Goal: Check status

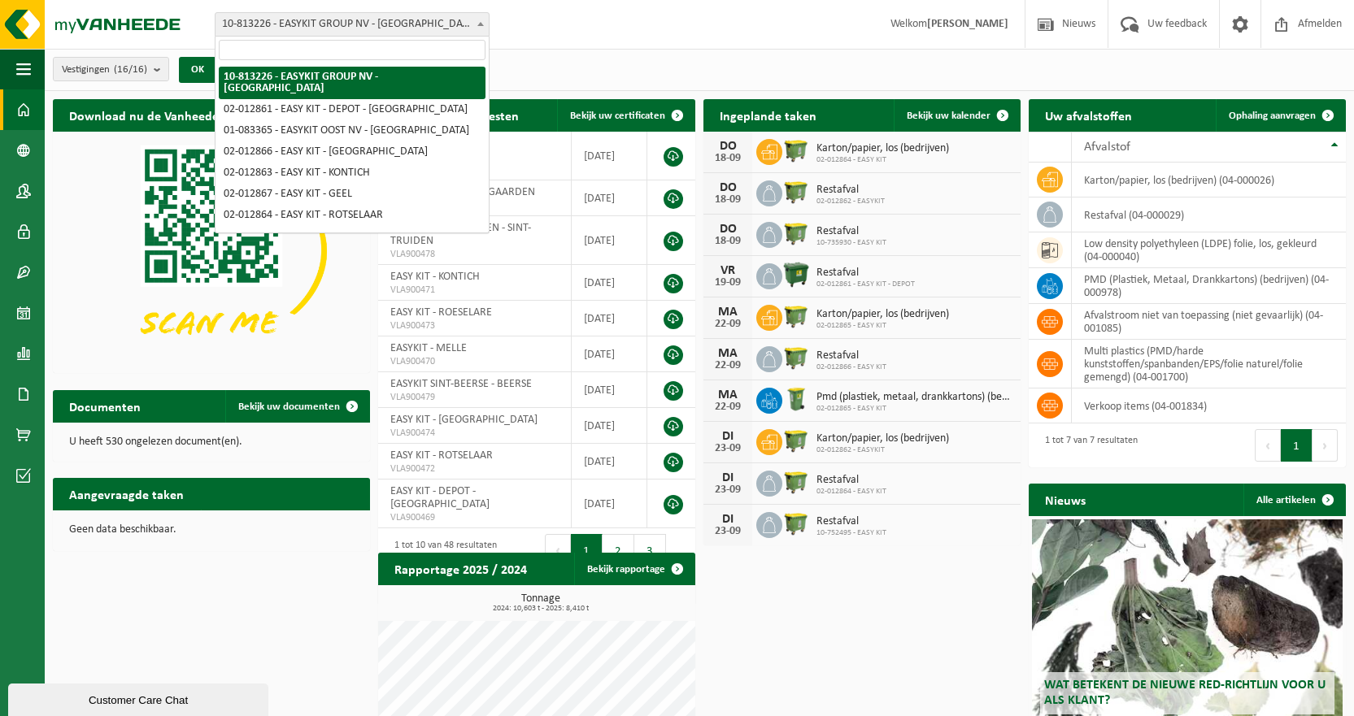
click at [423, 19] on span "10-813226 - EASYKIT GROUP NV - [GEOGRAPHIC_DATA]" at bounding box center [351, 24] width 273 height 23
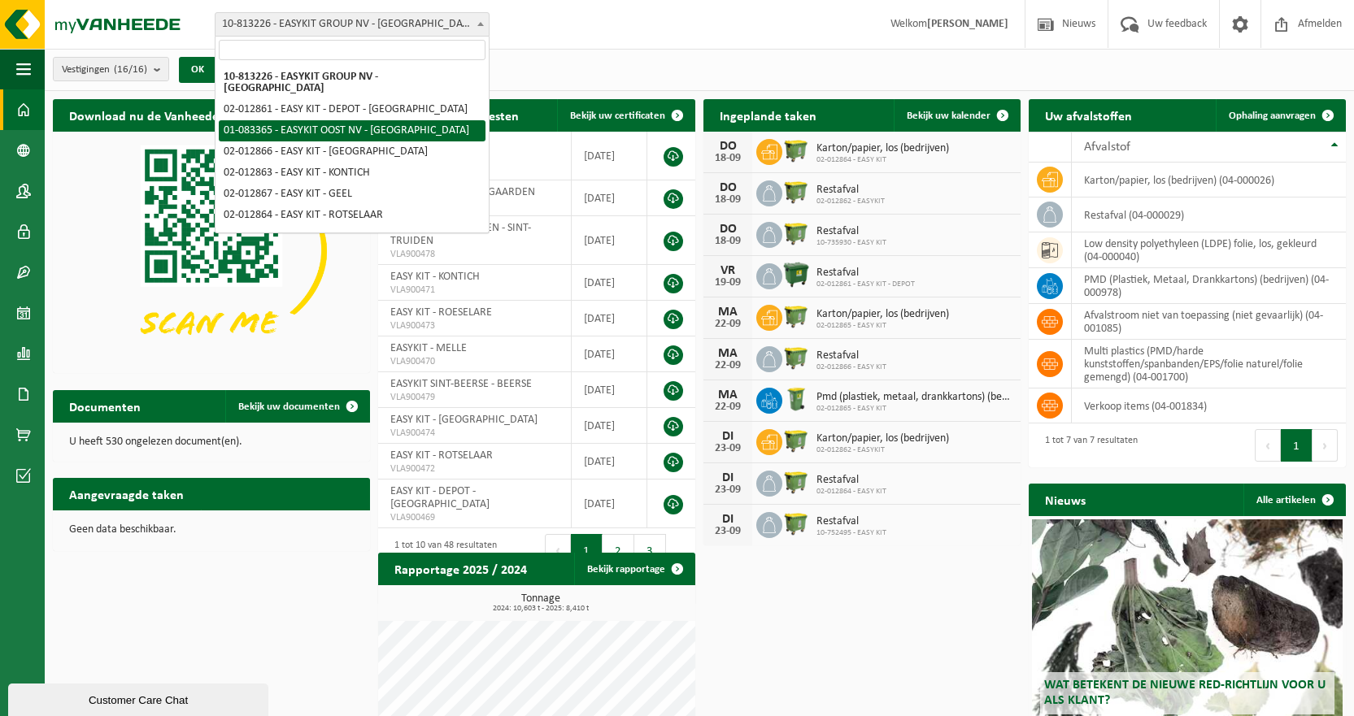
select select "3924"
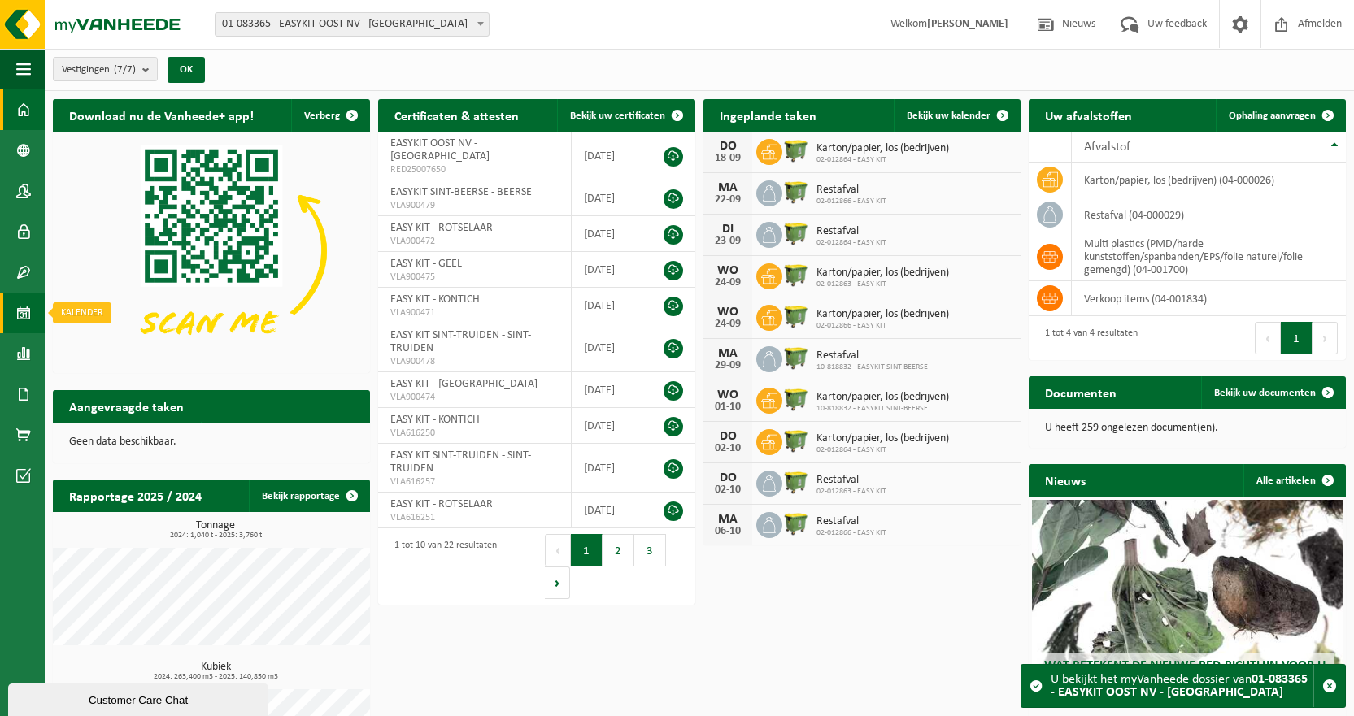
click at [30, 317] on span at bounding box center [23, 313] width 15 height 41
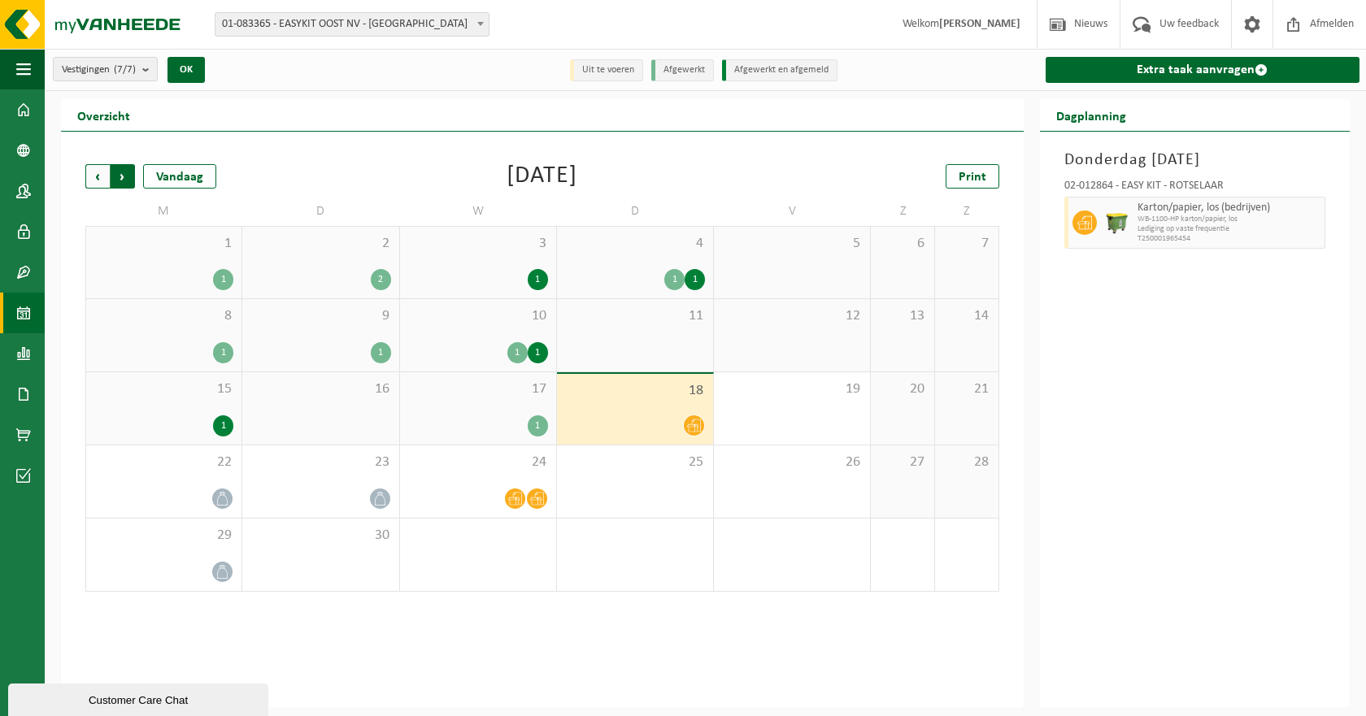
click at [95, 174] on span "Vorige" at bounding box center [97, 176] width 24 height 24
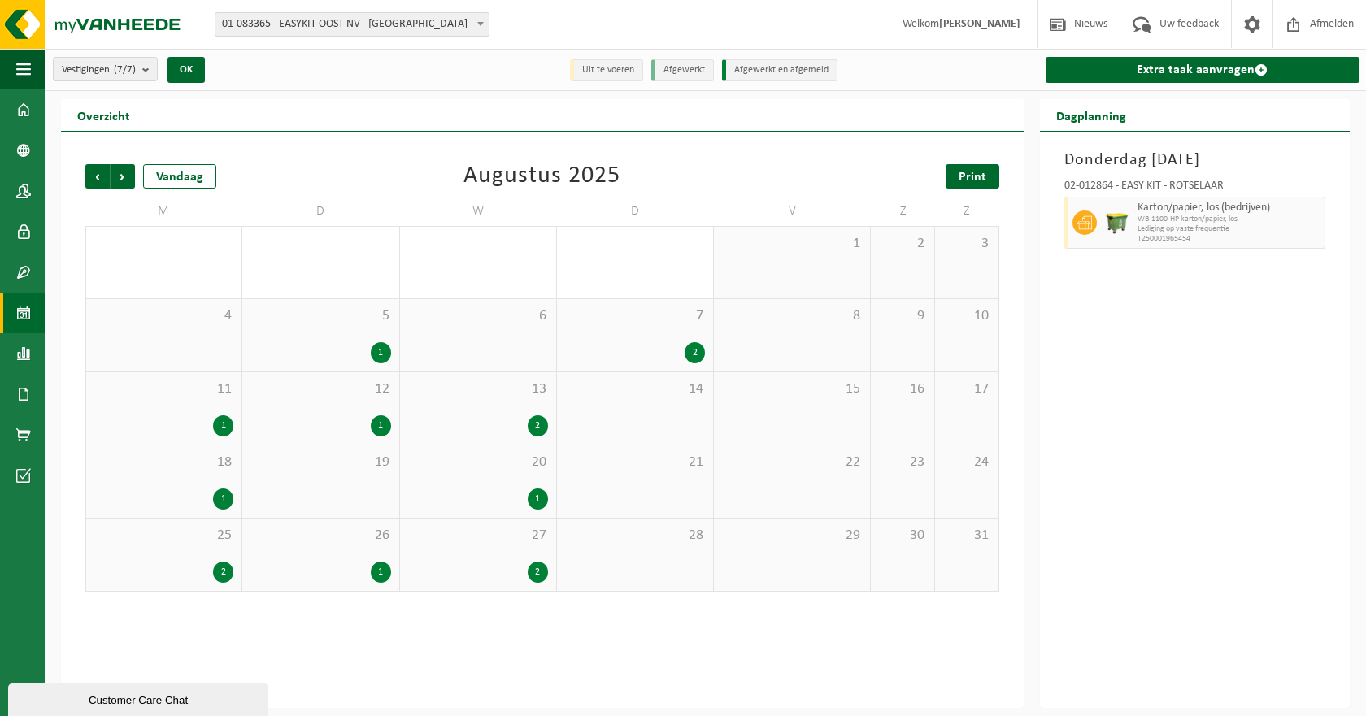
click at [961, 183] on span "Print" at bounding box center [973, 177] width 28 height 13
drag, startPoint x: 343, startPoint y: 30, endPoint x: 335, endPoint y: 36, distance: 9.9
click at [337, 35] on span "01-083365 - EASYKIT OOST NV - [GEOGRAPHIC_DATA]" at bounding box center [351, 24] width 273 height 23
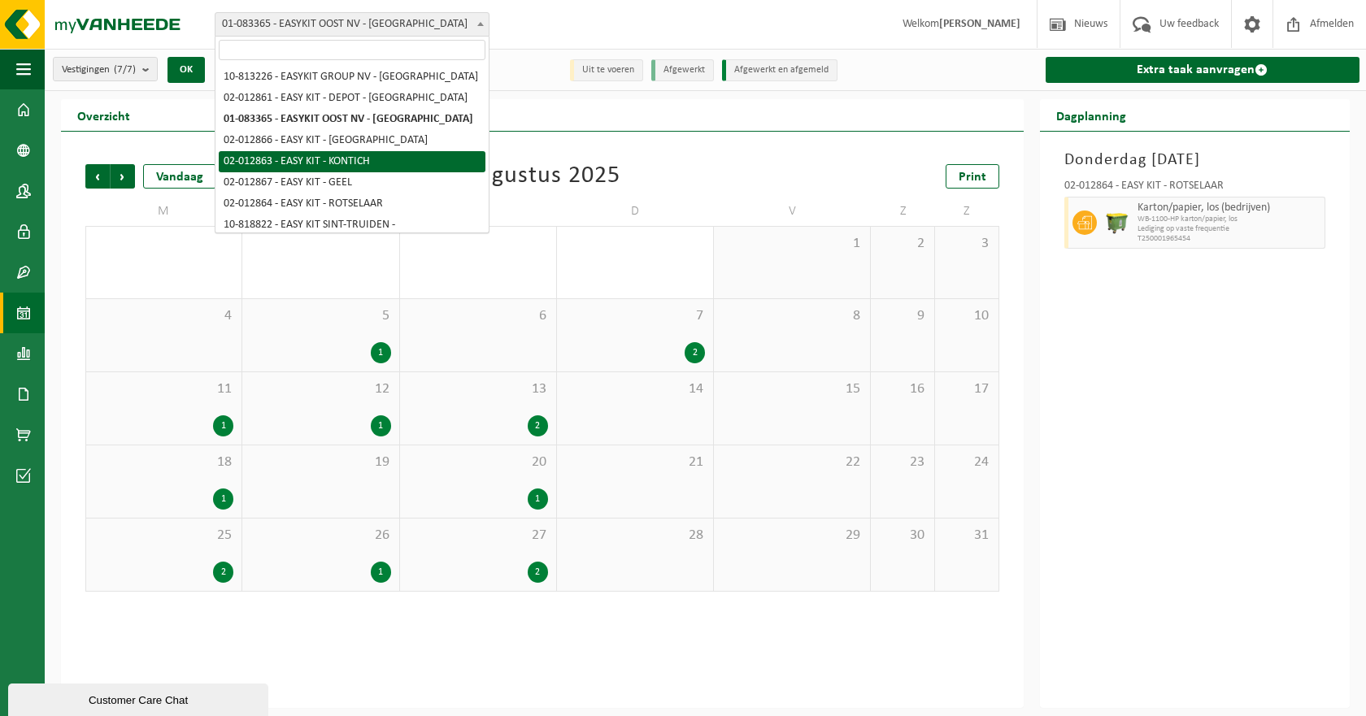
select select "3951"
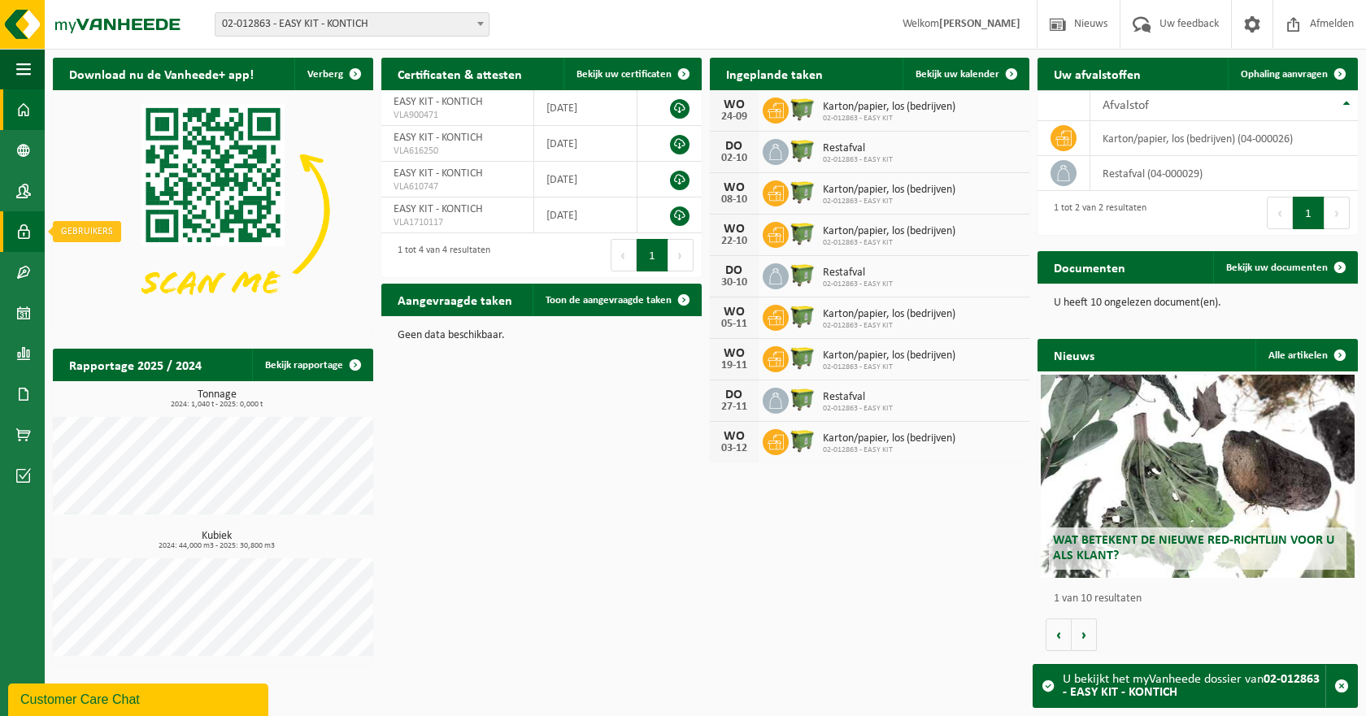
click at [20, 242] on span at bounding box center [23, 231] width 15 height 41
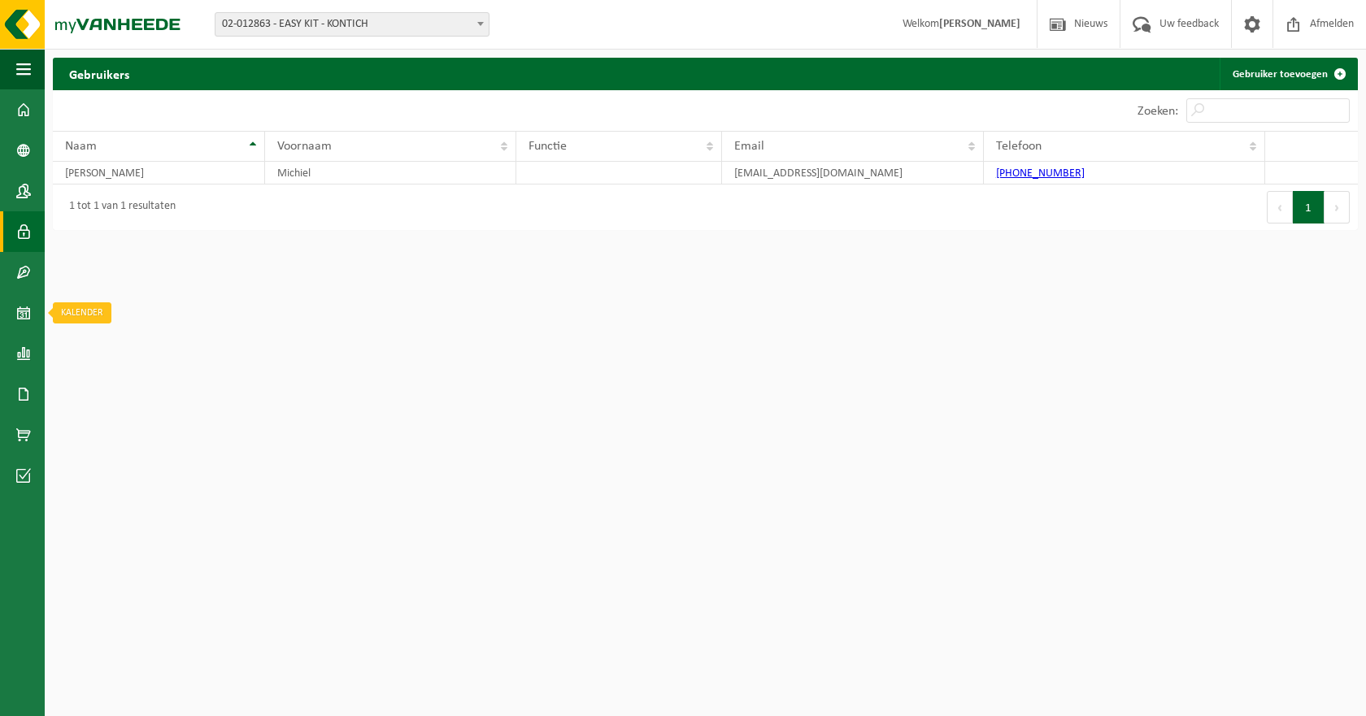
click at [32, 307] on link "Kalender" at bounding box center [22, 313] width 45 height 41
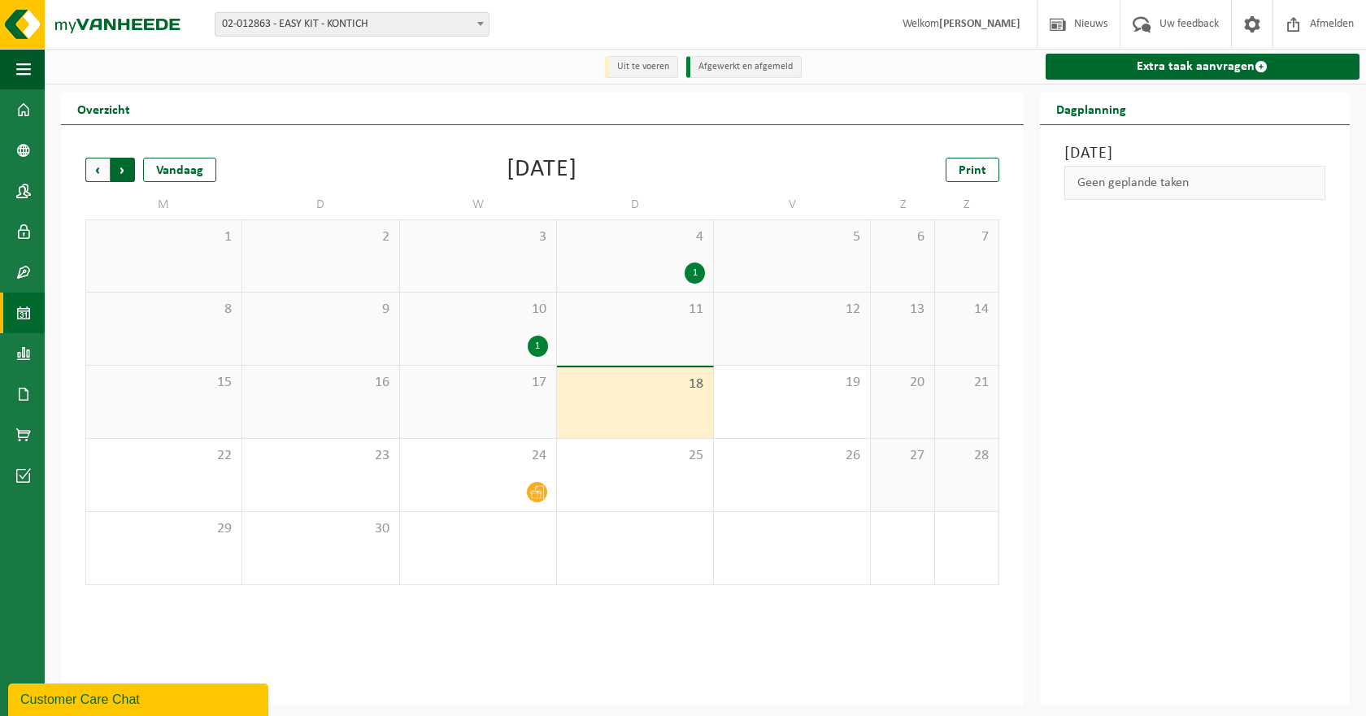
click at [105, 169] on span "Vorige" at bounding box center [97, 170] width 24 height 24
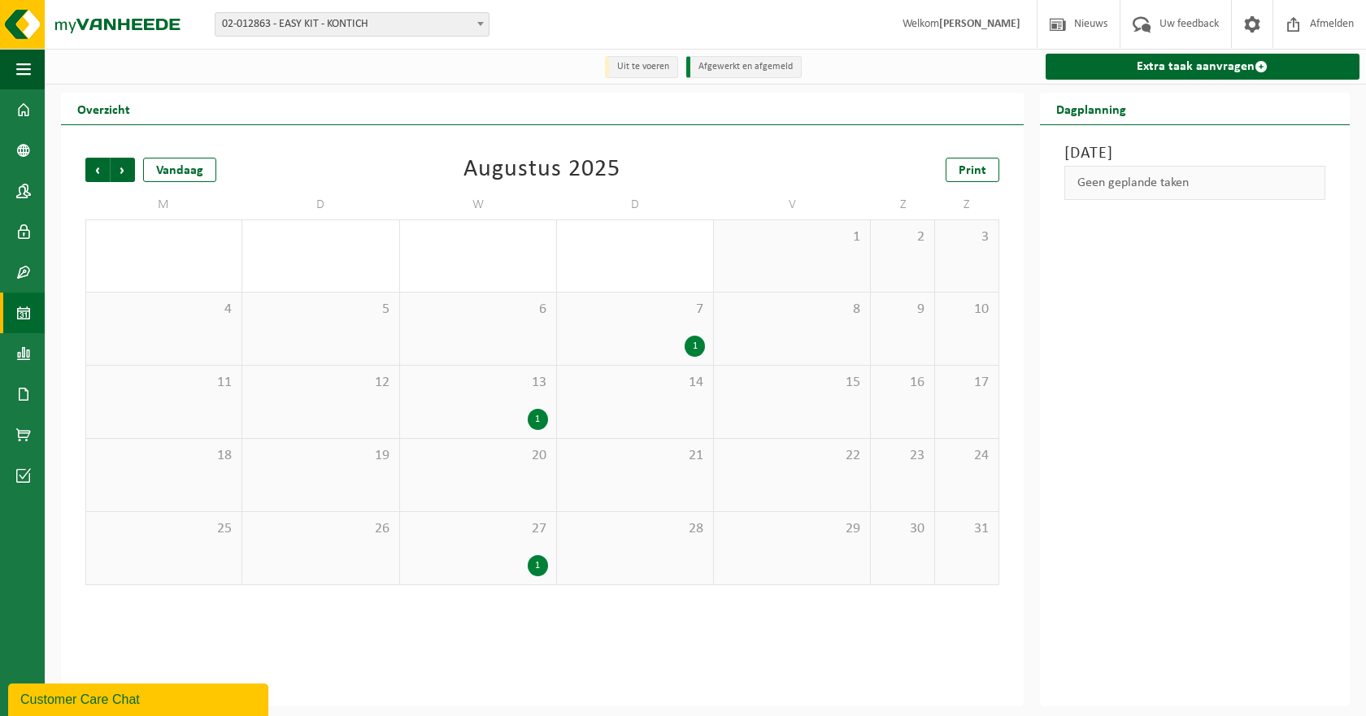
click at [307, 20] on span "02-012863 - EASY KIT - KONTICH" at bounding box center [351, 24] width 273 height 23
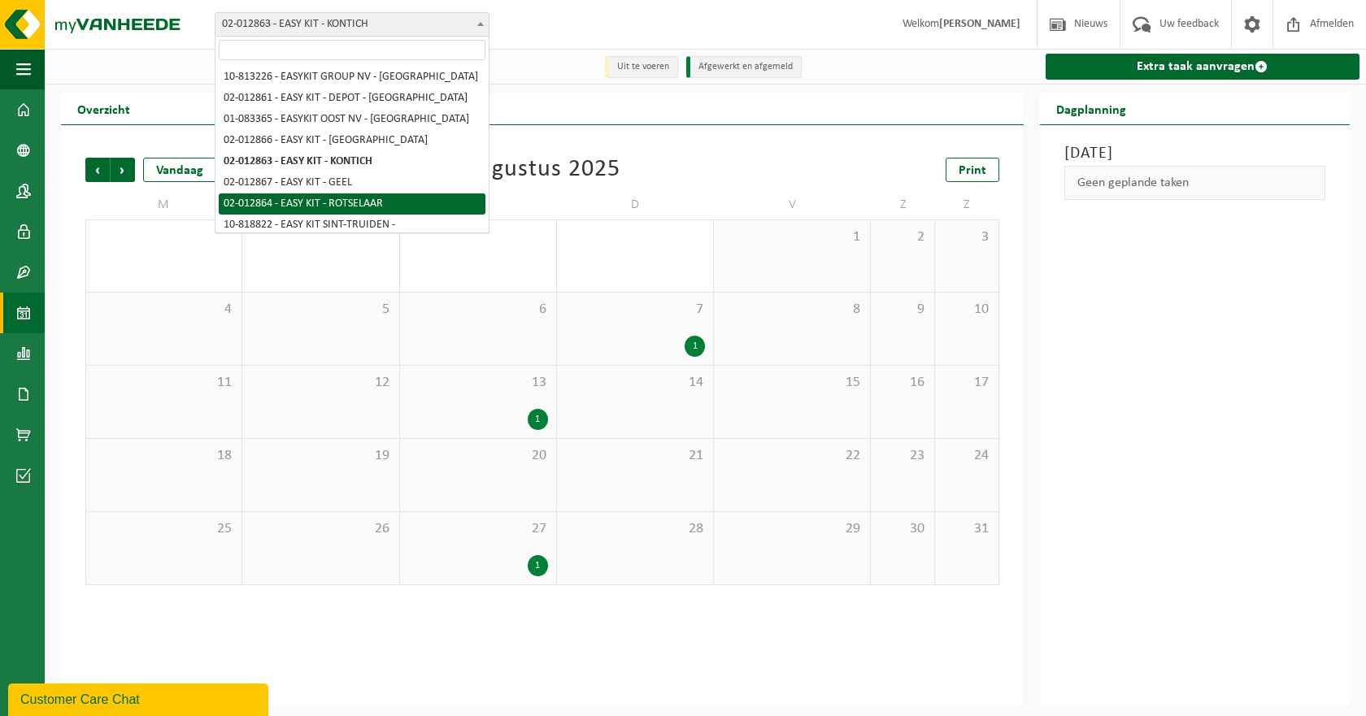
select select "3952"
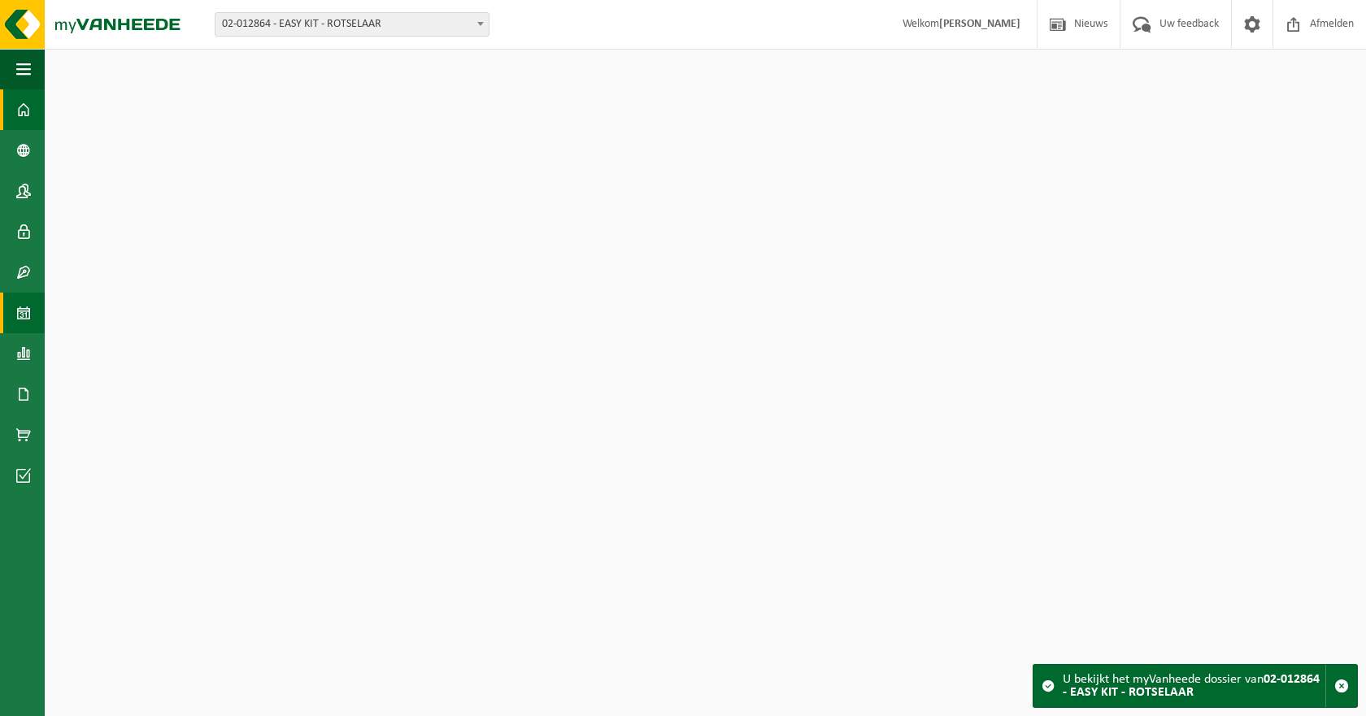
click at [16, 318] on link "Kalender" at bounding box center [22, 313] width 45 height 41
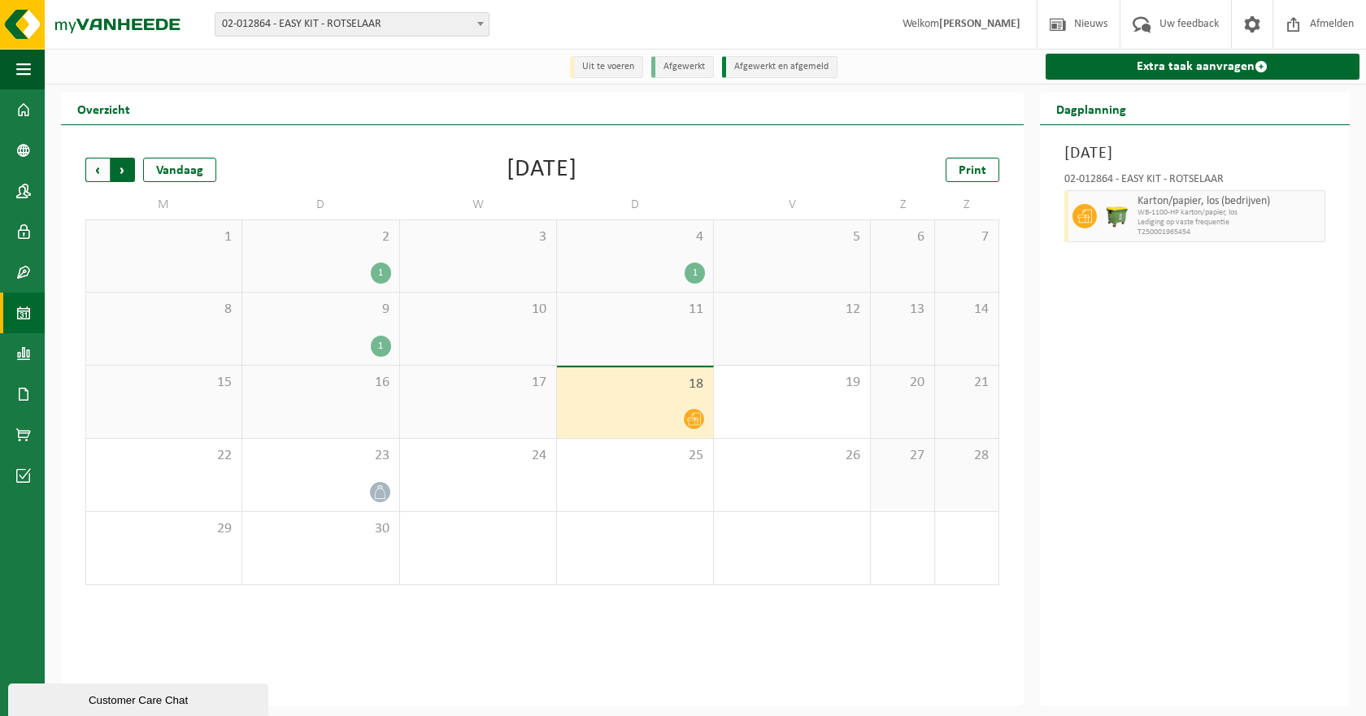
click at [93, 165] on span "Vorige" at bounding box center [97, 170] width 24 height 24
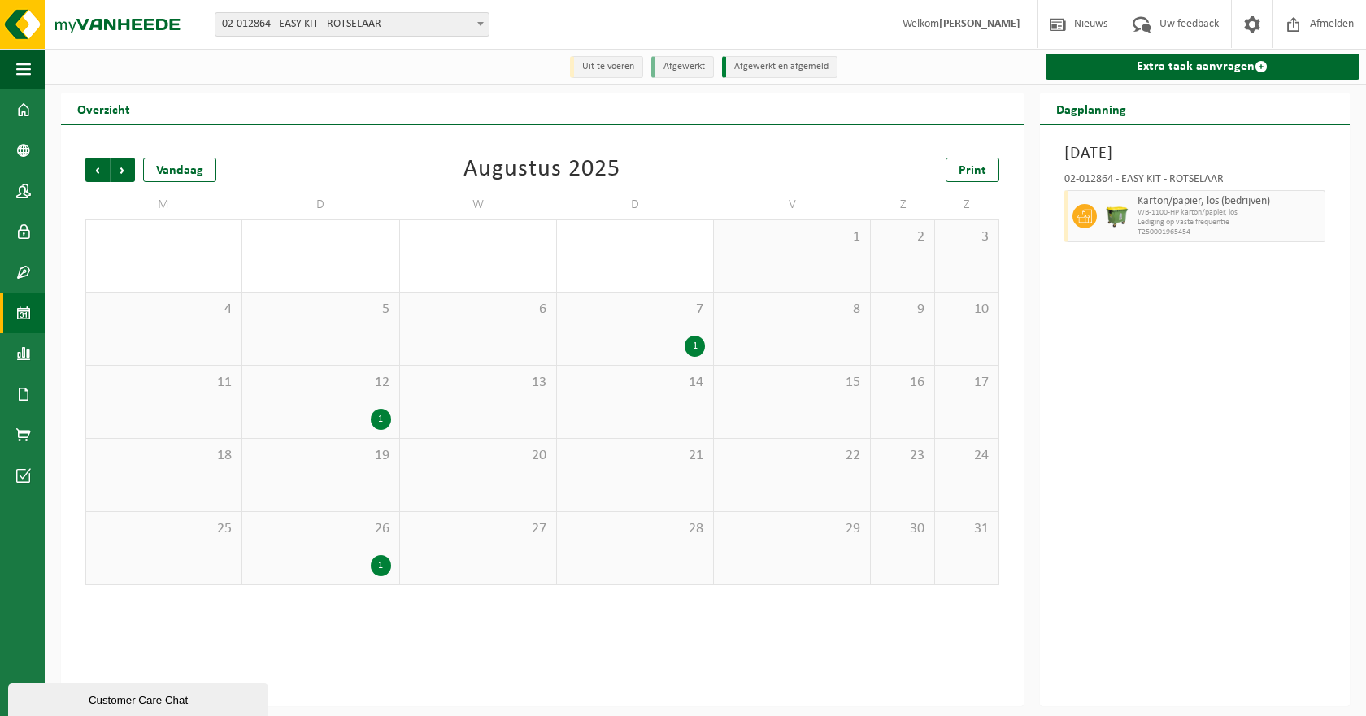
click at [271, 34] on span "02-012864 - EASY KIT - ROTSELAAR" at bounding box center [351, 24] width 273 height 23
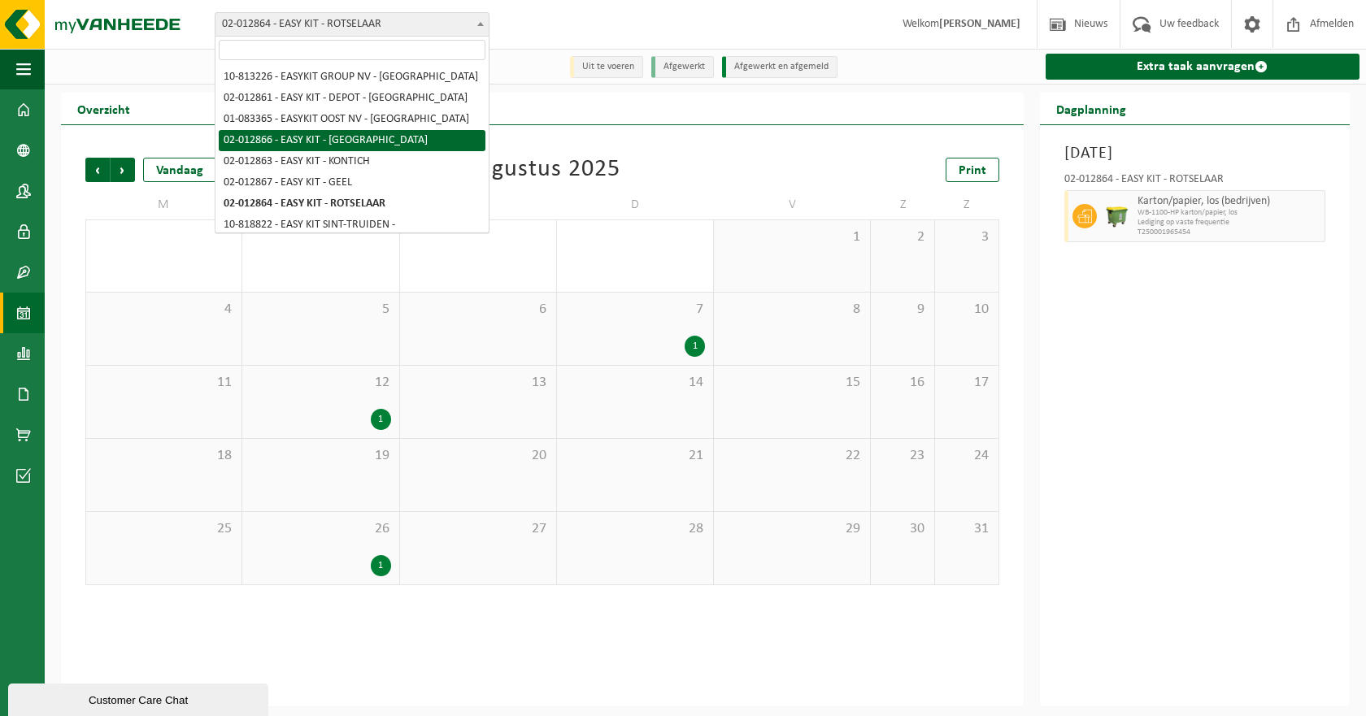
select select "3954"
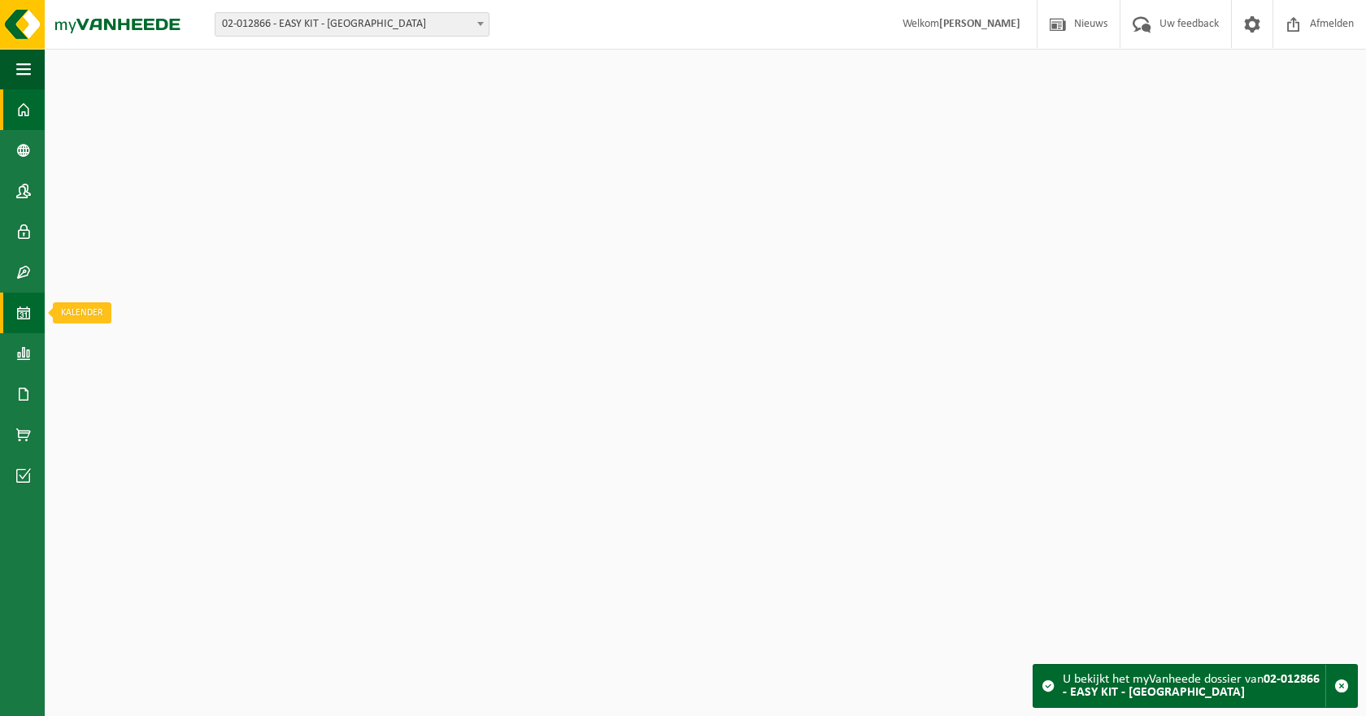
click at [37, 320] on link "Kalender" at bounding box center [22, 313] width 45 height 41
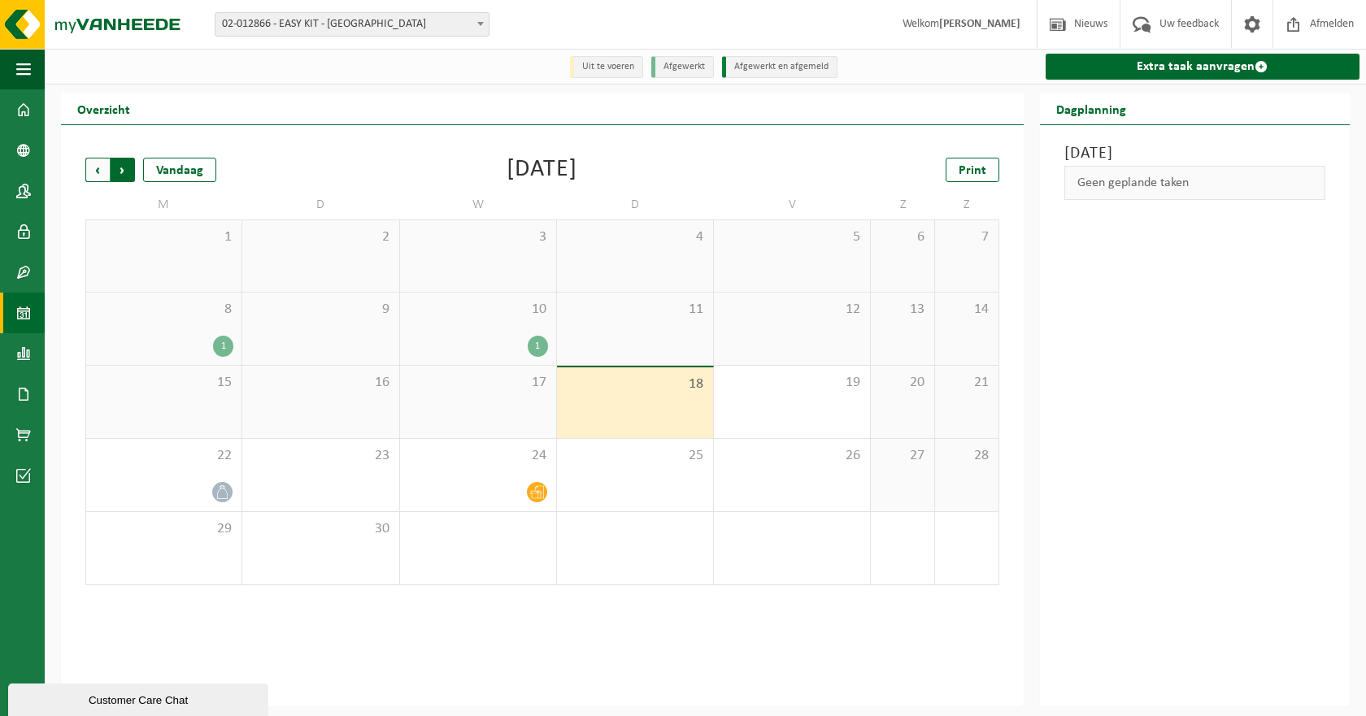
click at [97, 166] on span "Vorige" at bounding box center [97, 170] width 24 height 24
